Goal: Navigation & Orientation: Find specific page/section

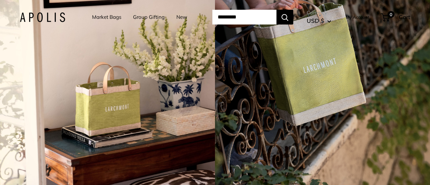
click at [102, 18] on link "Market Bags" at bounding box center [106, 16] width 29 height 9
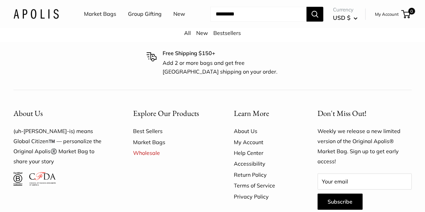
scroll to position [1630, 0]
click at [22, 19] on img at bounding box center [35, 14] width 45 height 10
